Goal: Task Accomplishment & Management: Complete application form

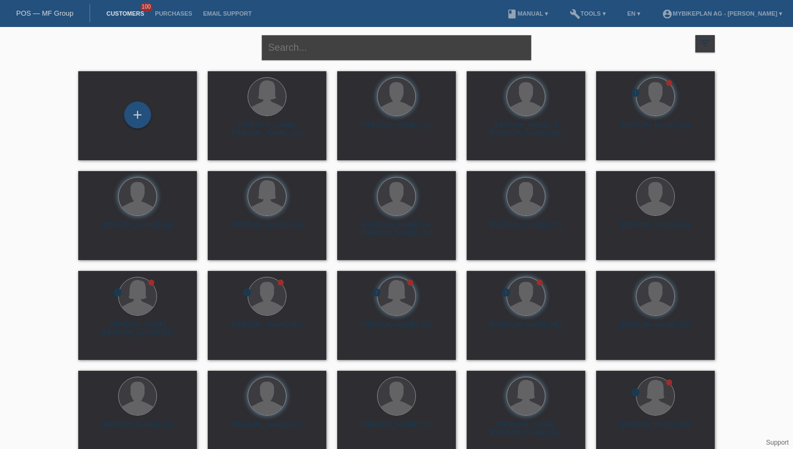
click at [273, 47] on input "text" at bounding box center [397, 47] width 270 height 25
paste input "Peter Vajk"
type input "Peter Vajk"
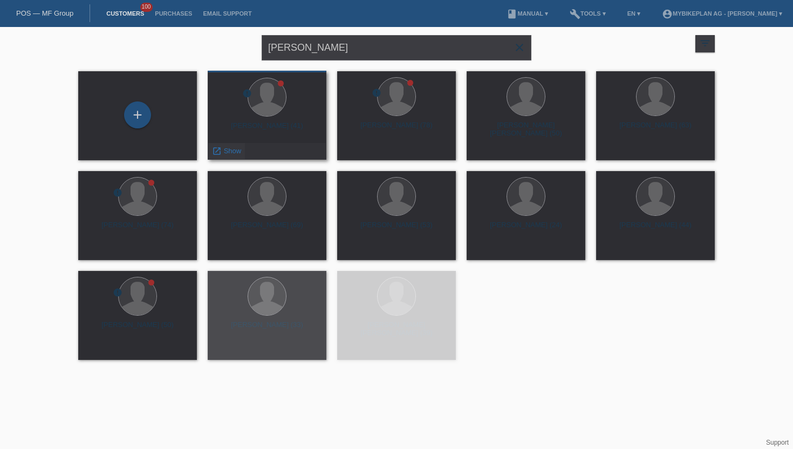
click at [230, 155] on span "Show" at bounding box center [233, 151] width 18 height 8
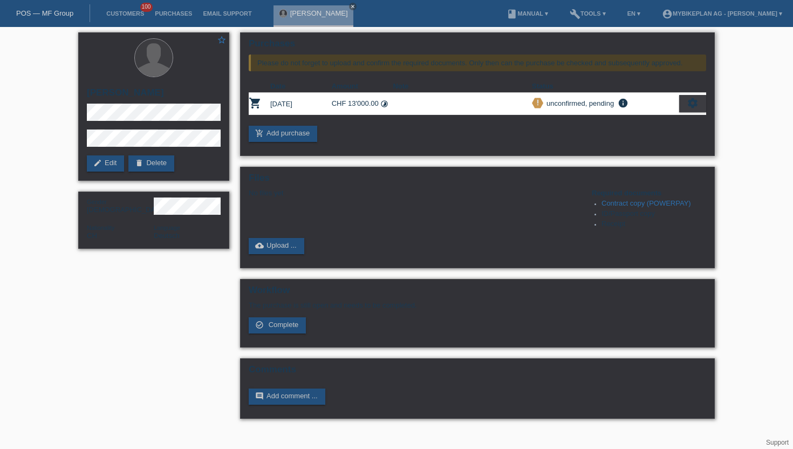
click at [690, 102] on icon "settings" at bounding box center [693, 103] width 12 height 12
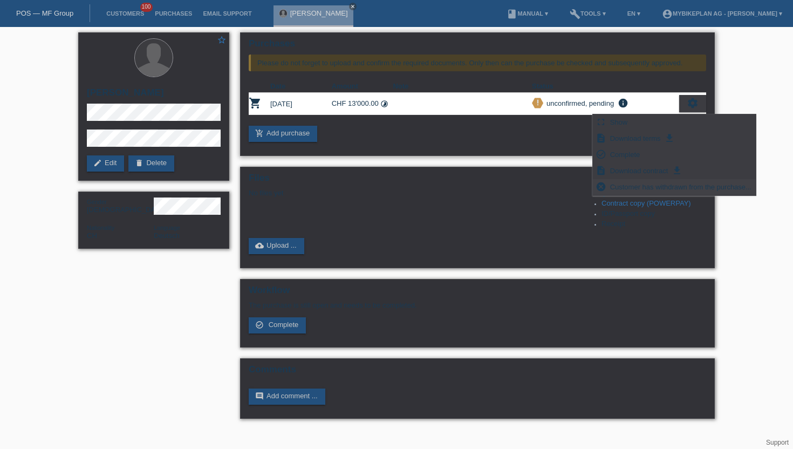
click at [637, 189] on span "Customer has withdrawn from the purchase..." at bounding box center [680, 186] width 145 height 13
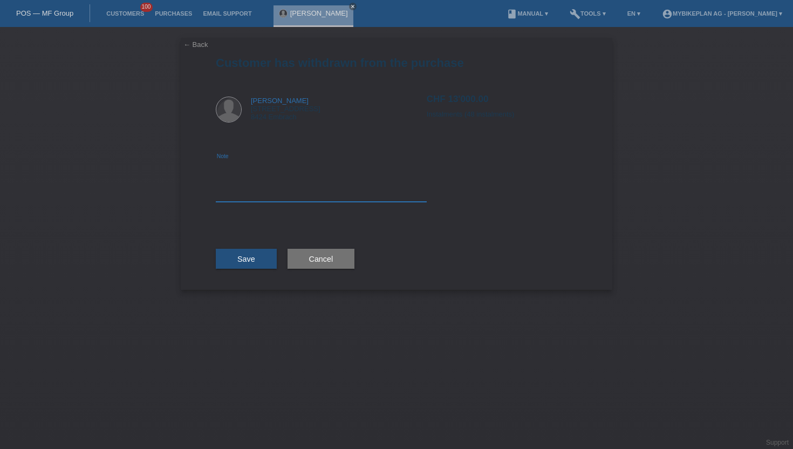
click at [305, 198] on textarea at bounding box center [321, 181] width 211 height 42
type textarea "wrong price"
click at [258, 253] on button "Save" at bounding box center [246, 259] width 61 height 20
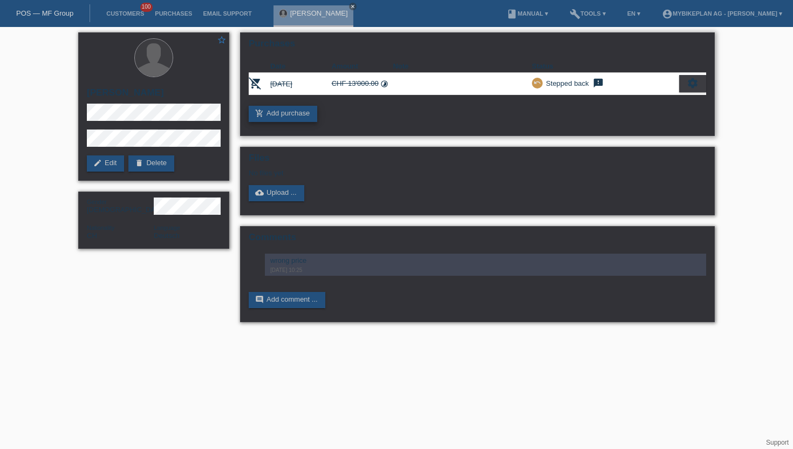
click at [291, 118] on link "add_shopping_cart Add purchase" at bounding box center [283, 114] width 68 height 16
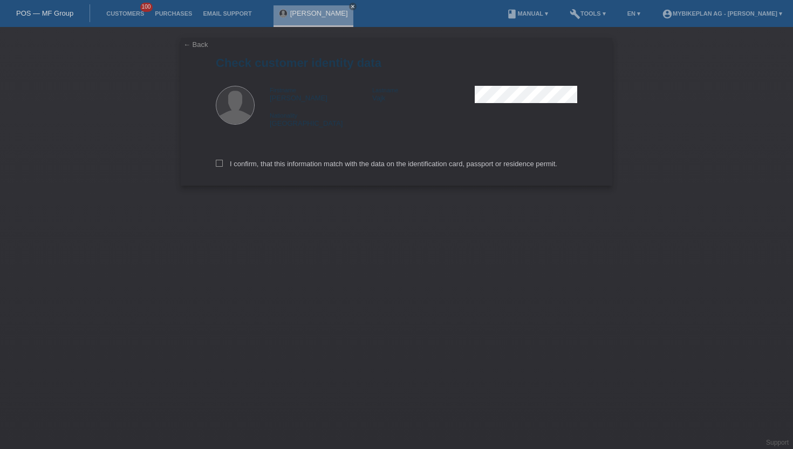
click at [214, 162] on div "← Back Check customer identity data Firstname [PERSON_NAME] Lastname [PERSON_NA…" at bounding box center [396, 112] width 431 height 148
click at [217, 164] on icon at bounding box center [219, 163] width 7 height 7
click at [217, 164] on input "I confirm, that this information match with the data on the identification card…" at bounding box center [219, 163] width 7 height 7
checkbox input "true"
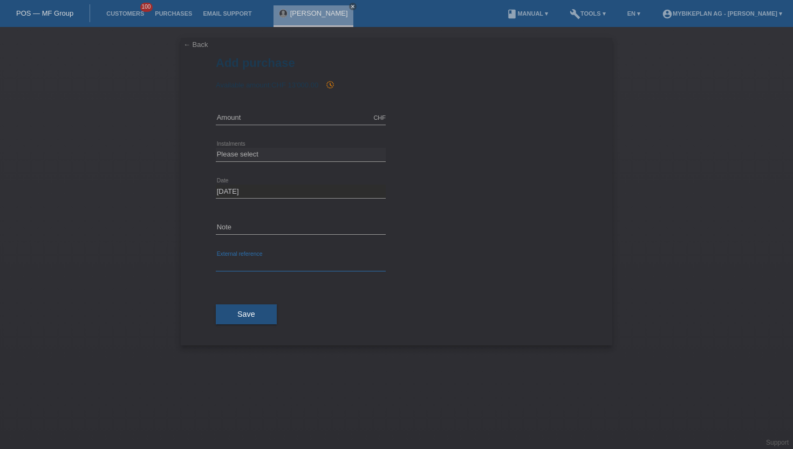
click at [235, 262] on input "text" at bounding box center [301, 264] width 170 height 13
paste input "44500760743"
type input "44500760743"
click at [232, 119] on input "text" at bounding box center [301, 117] width 170 height 13
type input "4209.44"
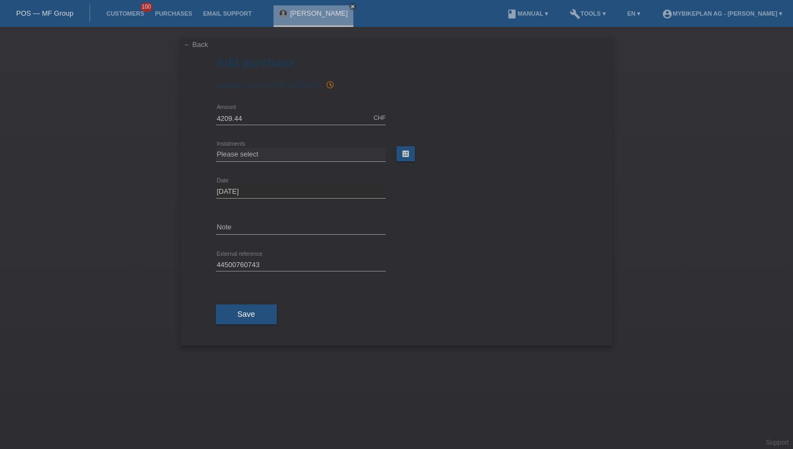
click at [264, 161] on icon at bounding box center [301, 161] width 170 height 1
click at [250, 153] on select "Please select 6 instalments 12 instalments 18 instalments 24 instalments 36 ins…" at bounding box center [301, 154] width 170 height 13
select select "488"
click at [216, 148] on select "Please select 6 instalments 12 instalments 18 instalments 24 instalments 36 ins…" at bounding box center [301, 154] width 170 height 13
click at [250, 314] on span "Save" at bounding box center [246, 314] width 18 height 9
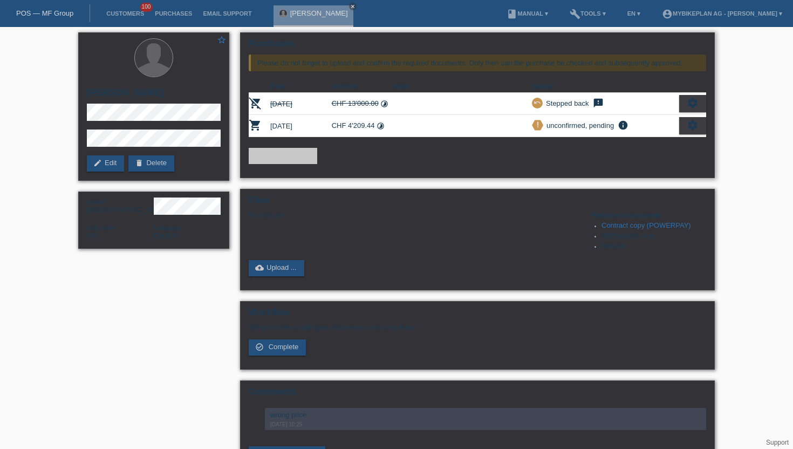
click at [683, 122] on div "settings" at bounding box center [692, 125] width 27 height 17
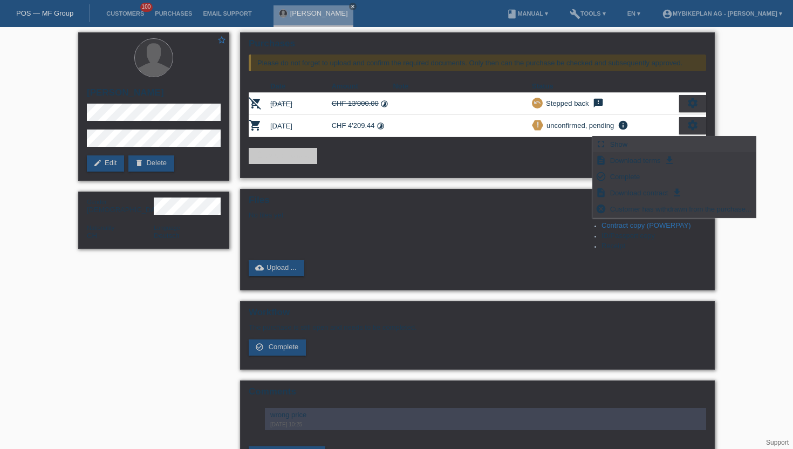
click at [615, 144] on span "Show" at bounding box center [618, 144] width 21 height 13
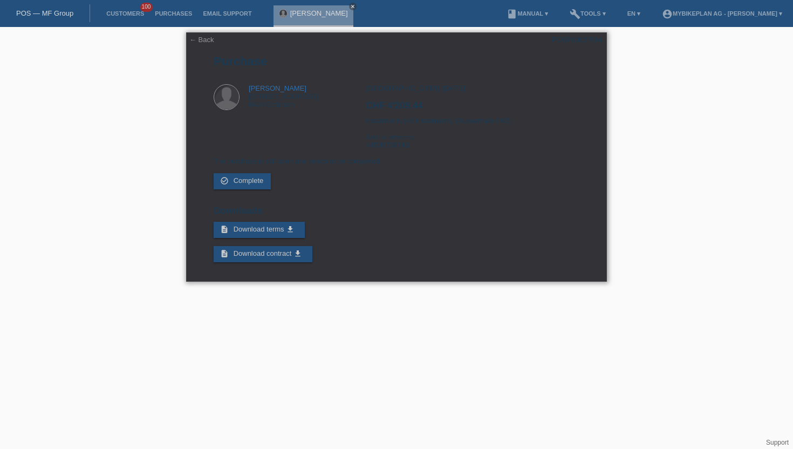
click at [574, 40] on div "POSP00027964" at bounding box center [577, 40] width 51 height 8
copy div "POSP00027964"
